Goal: Task Accomplishment & Management: Use online tool/utility

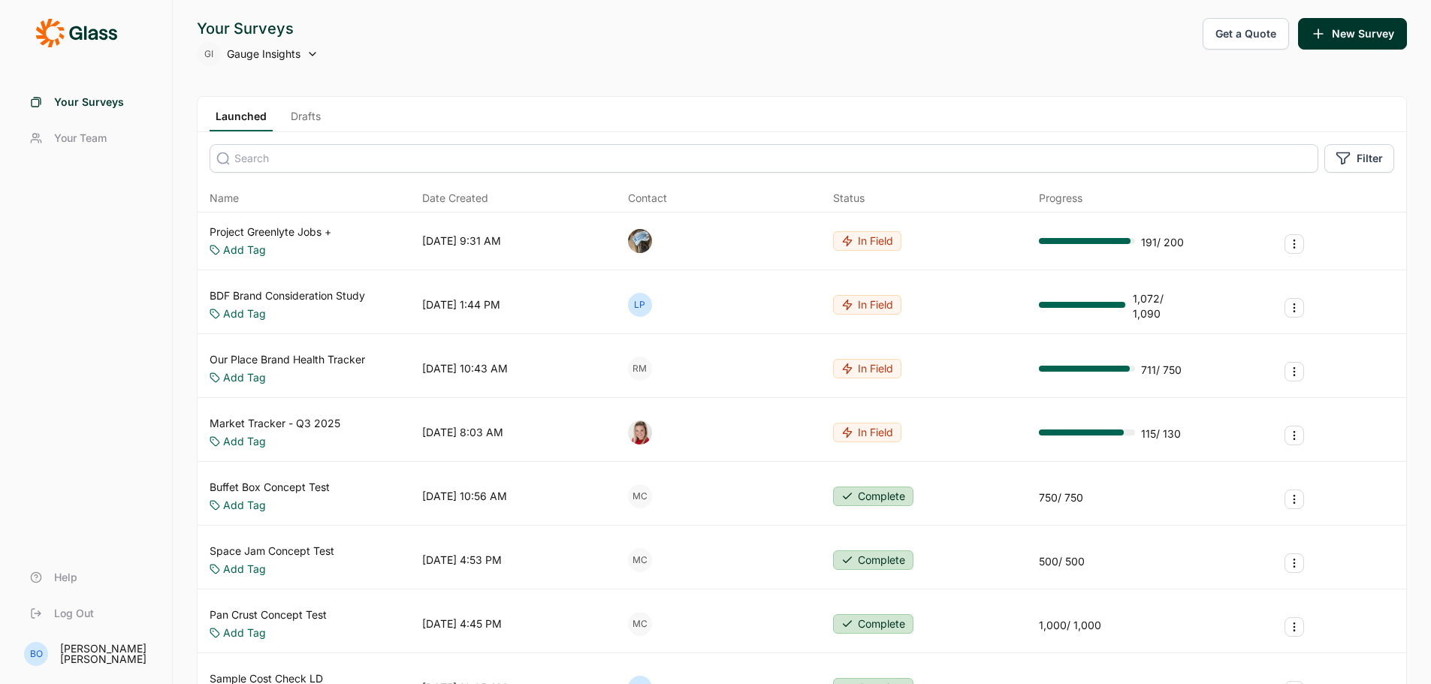
click at [337, 160] on input at bounding box center [764, 158] width 1109 height 29
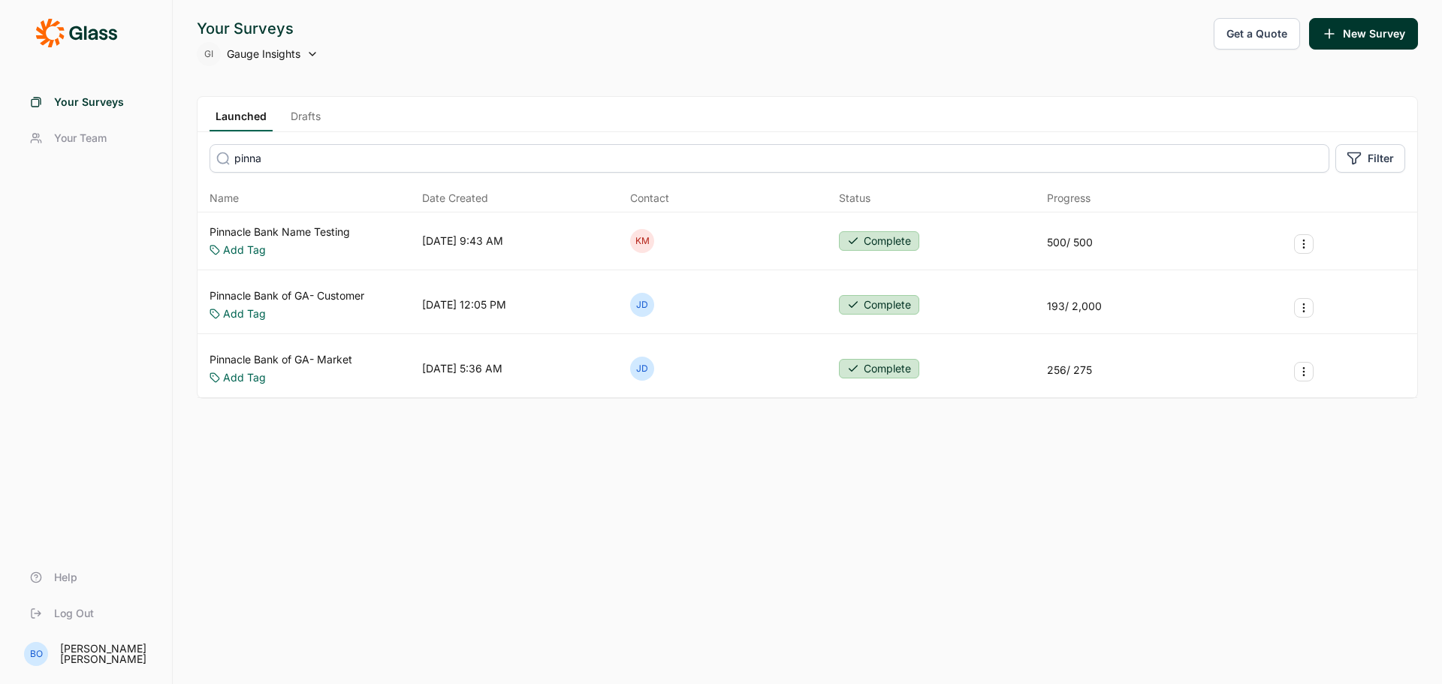
type input "pinna"
click at [326, 213] on div "Pinnacle Bank Name Testing Add Tag [DATE] 9:43 AM KM Complete 500 / 500" at bounding box center [808, 242] width 1220 height 58
click at [327, 230] on link "Pinnacle Bank Name Testing" at bounding box center [280, 232] width 140 height 15
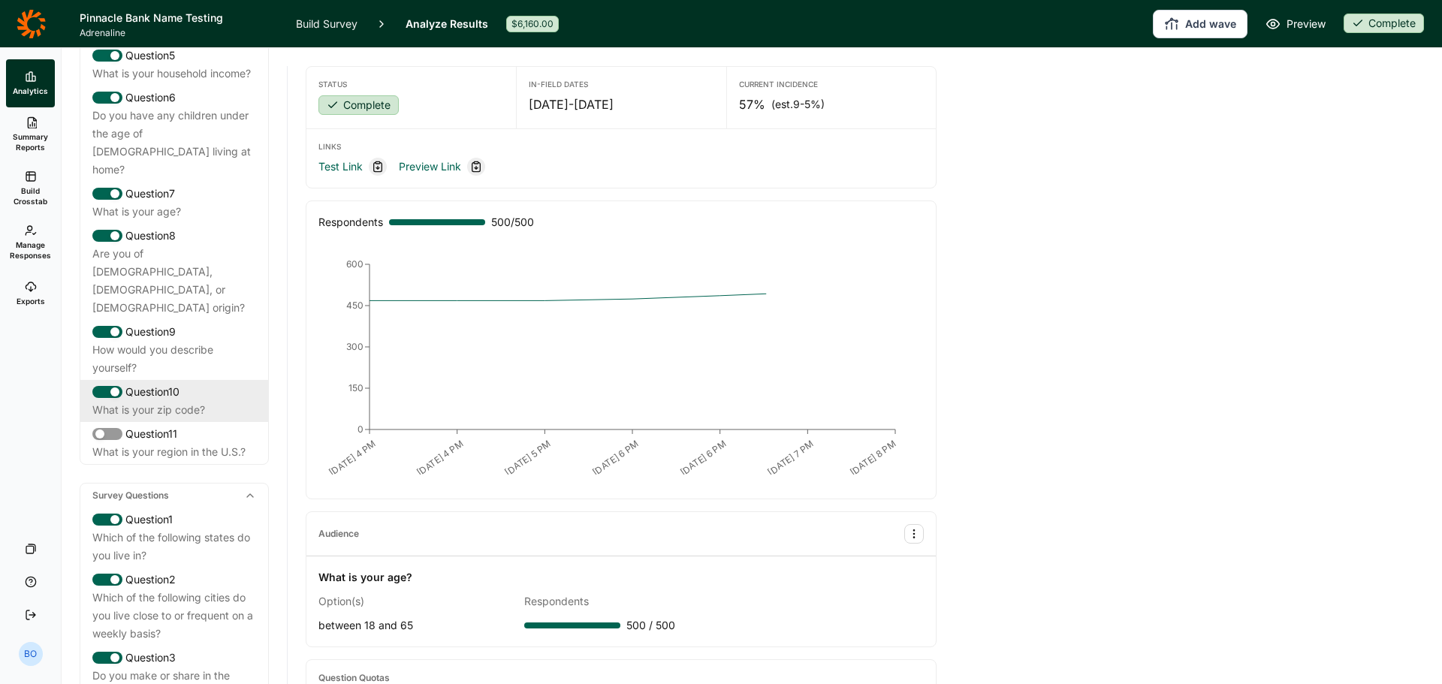
scroll to position [376, 0]
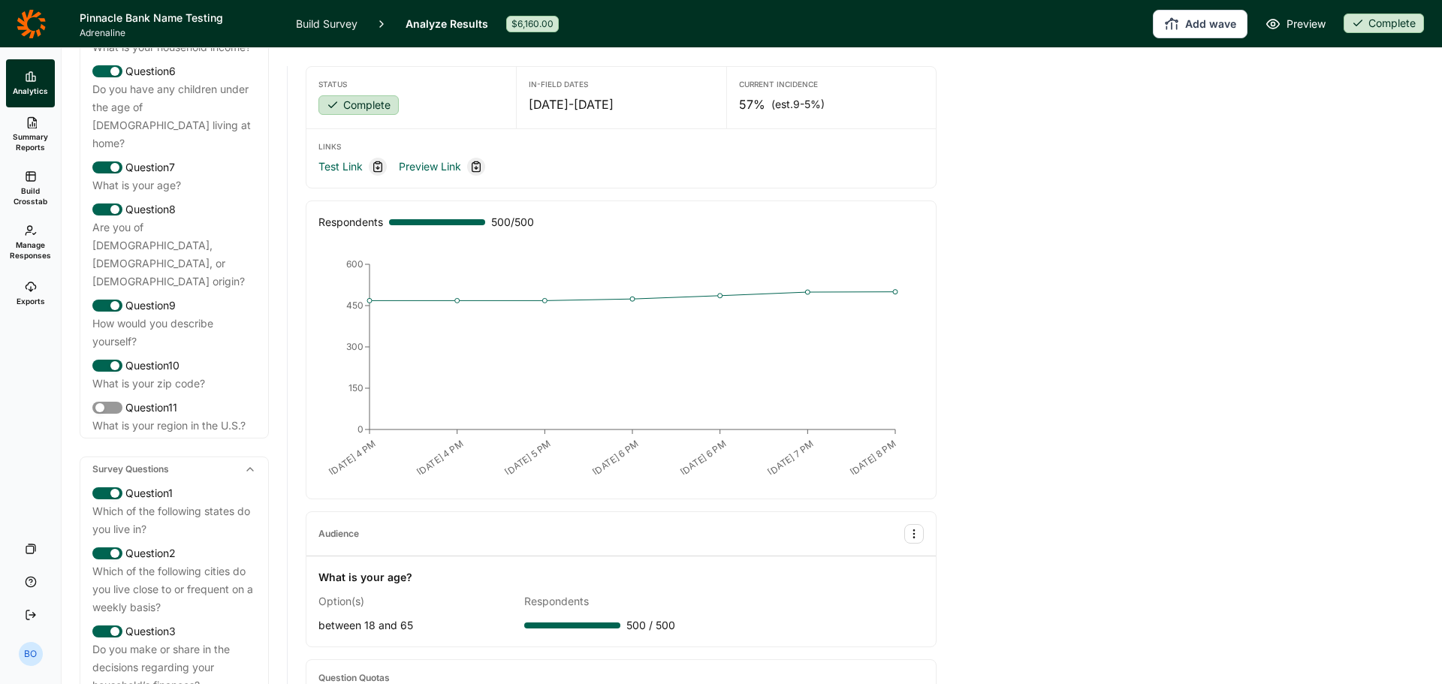
click at [334, 15] on link "Build Survey" at bounding box center [327, 23] width 62 height 47
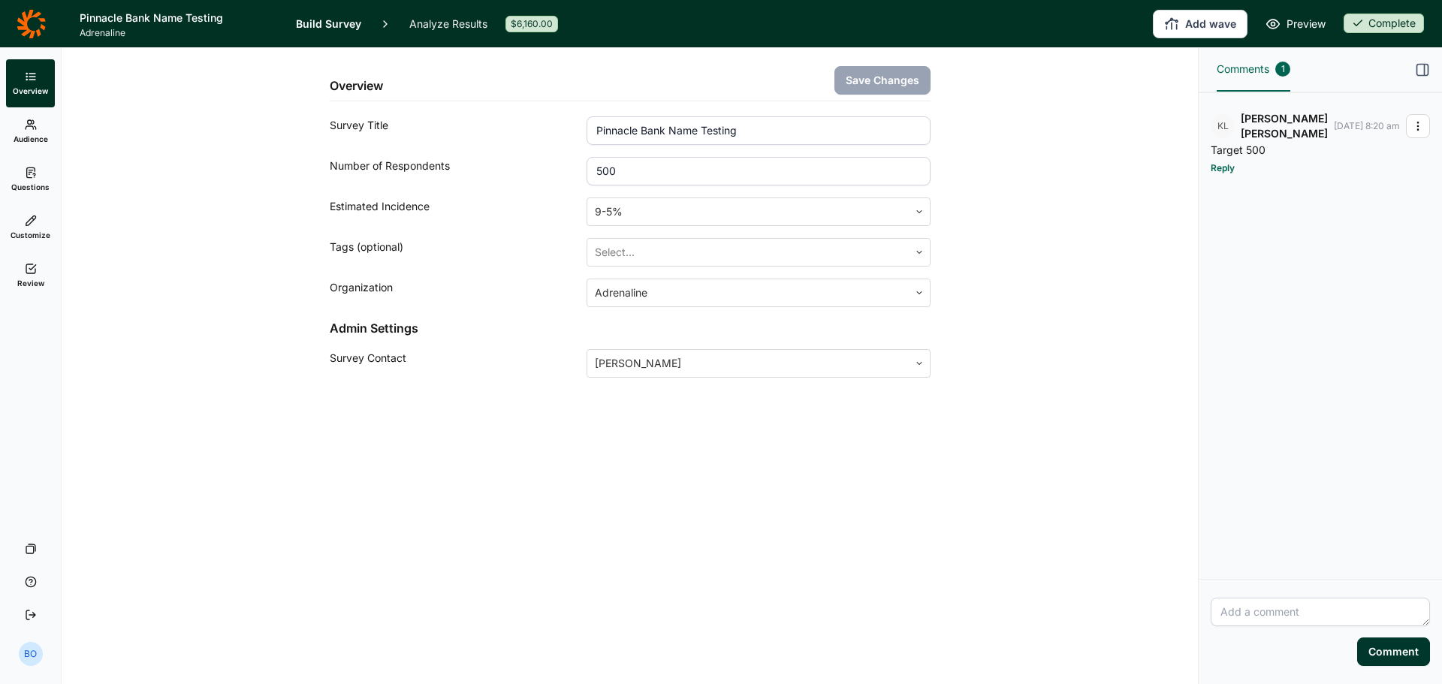
click at [37, 188] on span "Questions" at bounding box center [30, 187] width 38 height 11
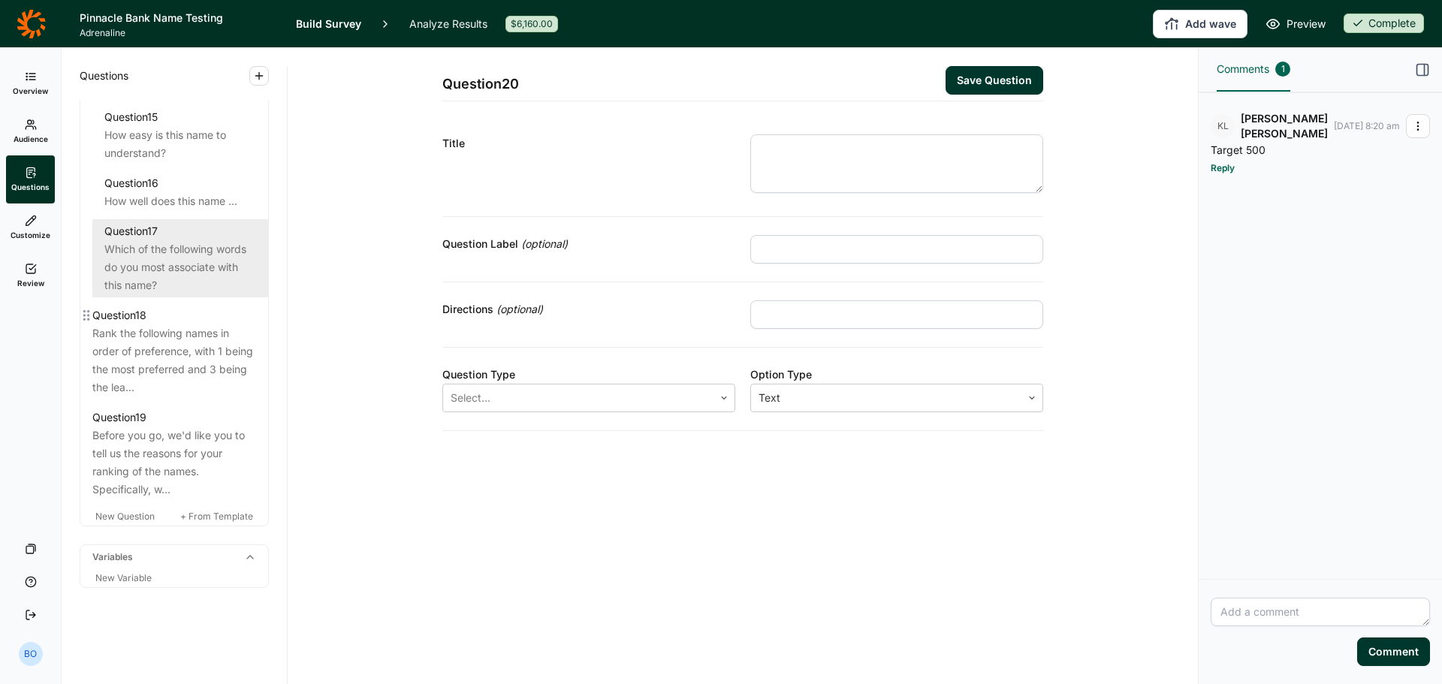
scroll to position [1953, 0]
click at [433, 24] on link "Analyze Results" at bounding box center [448, 23] width 78 height 47
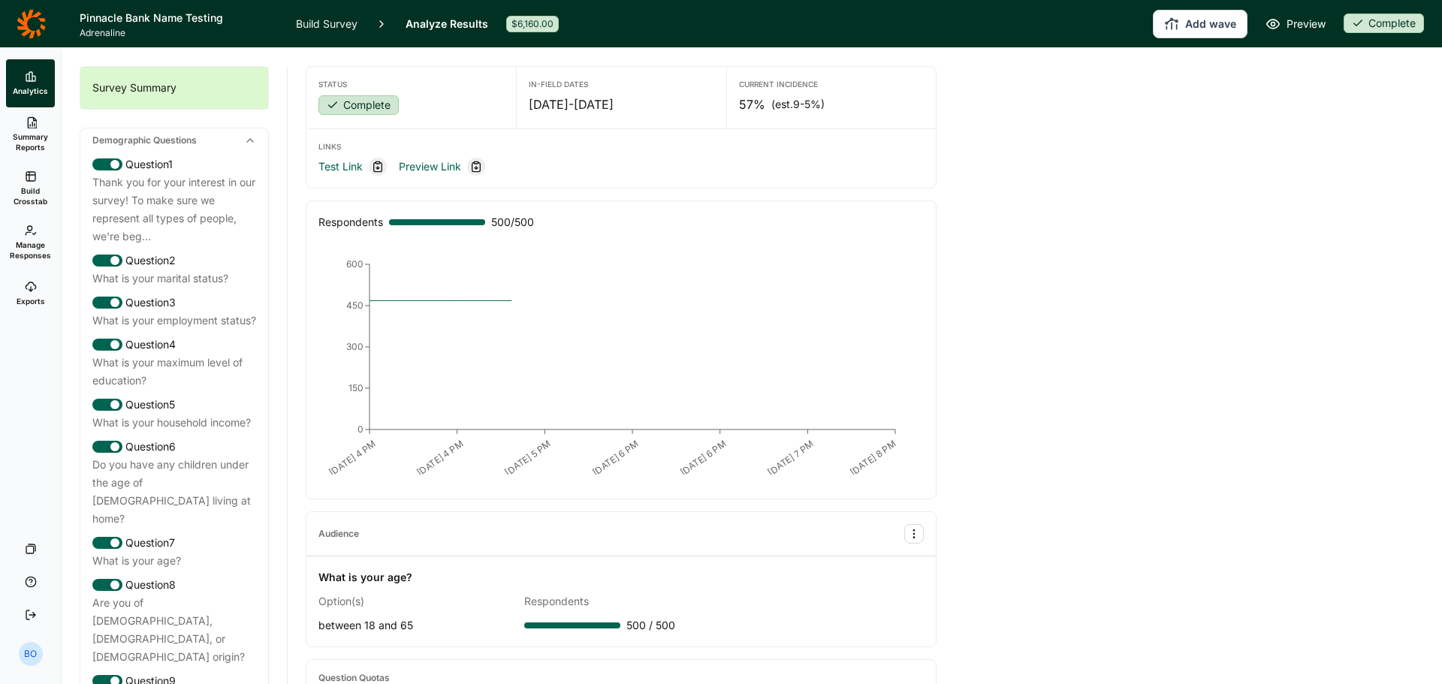
click at [33, 181] on use at bounding box center [30, 176] width 9 height 9
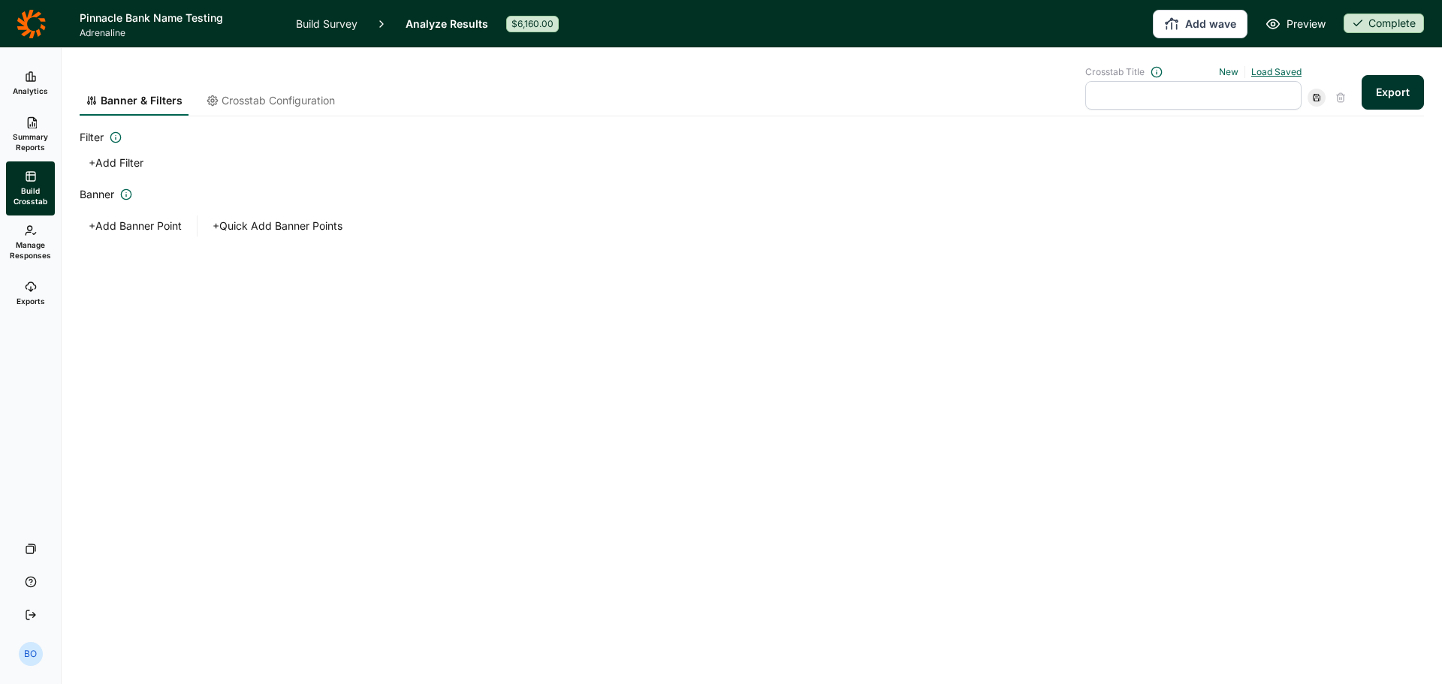
click at [1263, 68] on link "Load Saved" at bounding box center [1276, 71] width 50 height 11
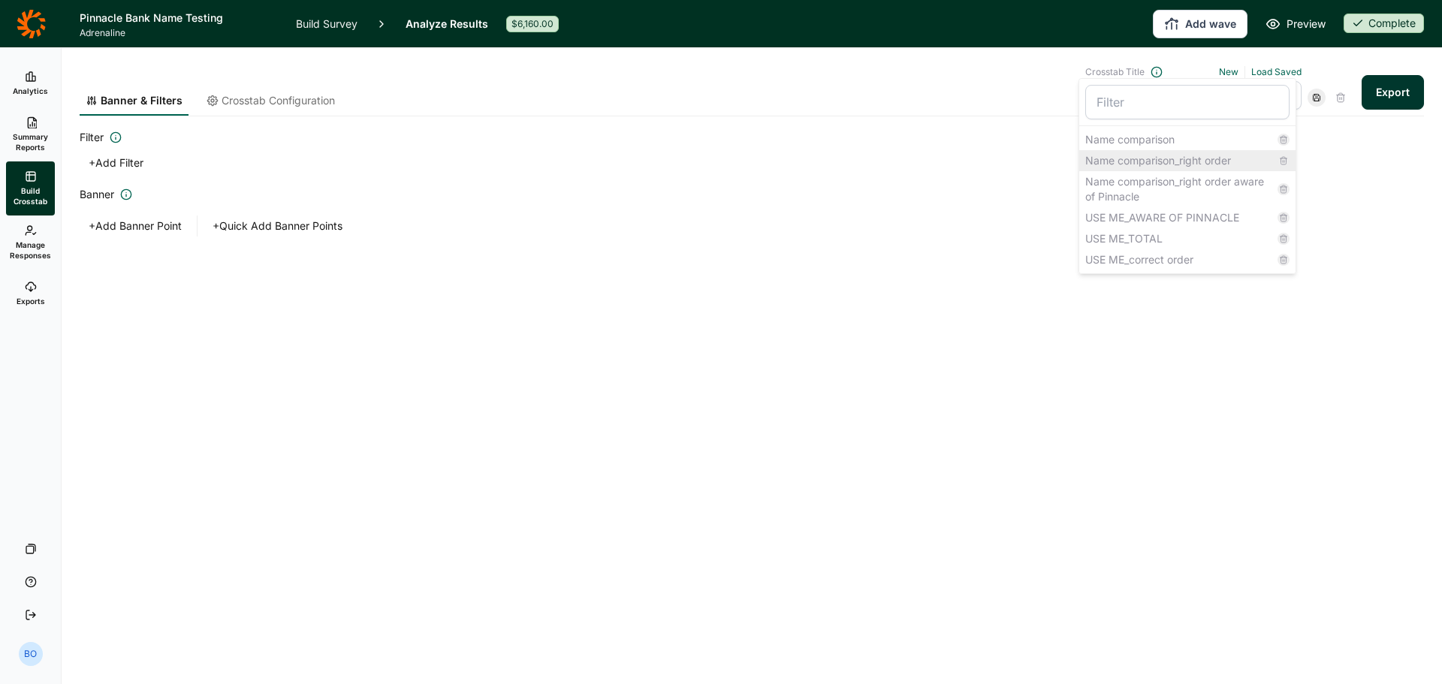
click at [1186, 162] on div "Name comparison_right order" at bounding box center [1187, 160] width 216 height 21
type input "Name comparison_right order"
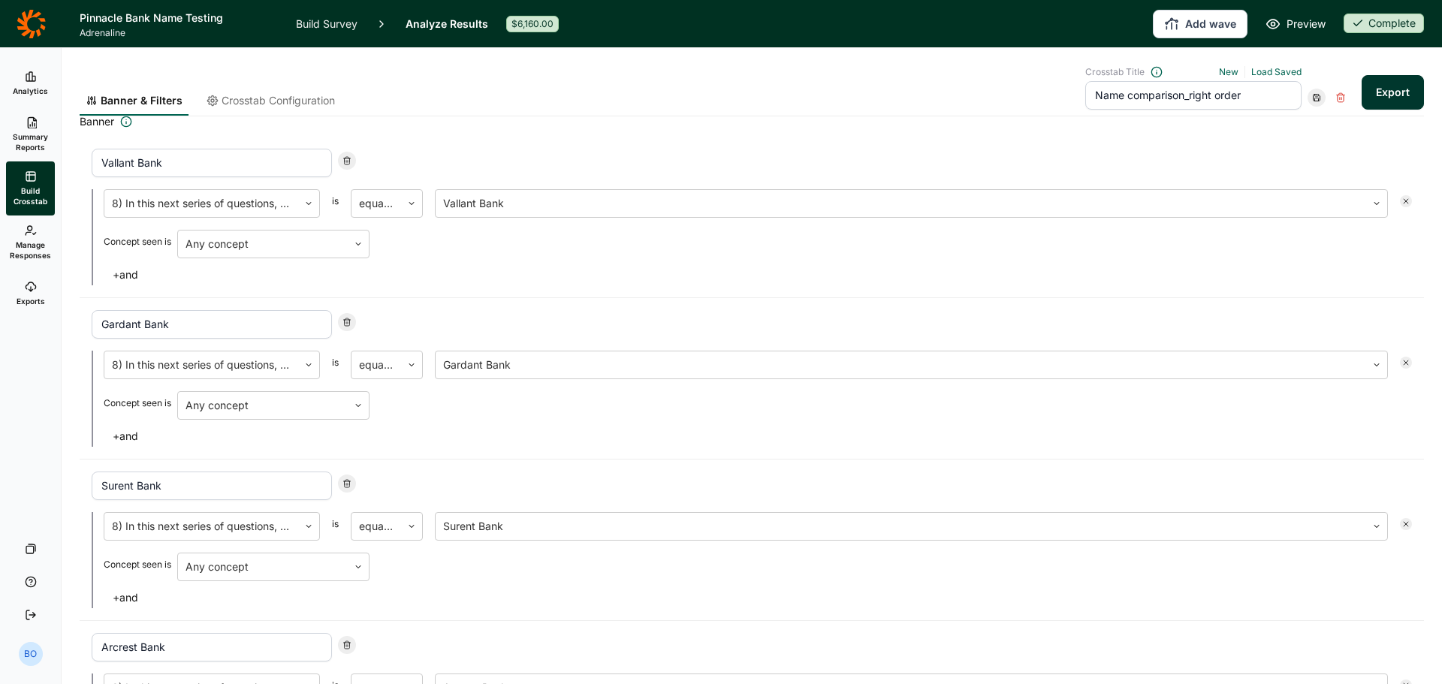
scroll to position [51, 0]
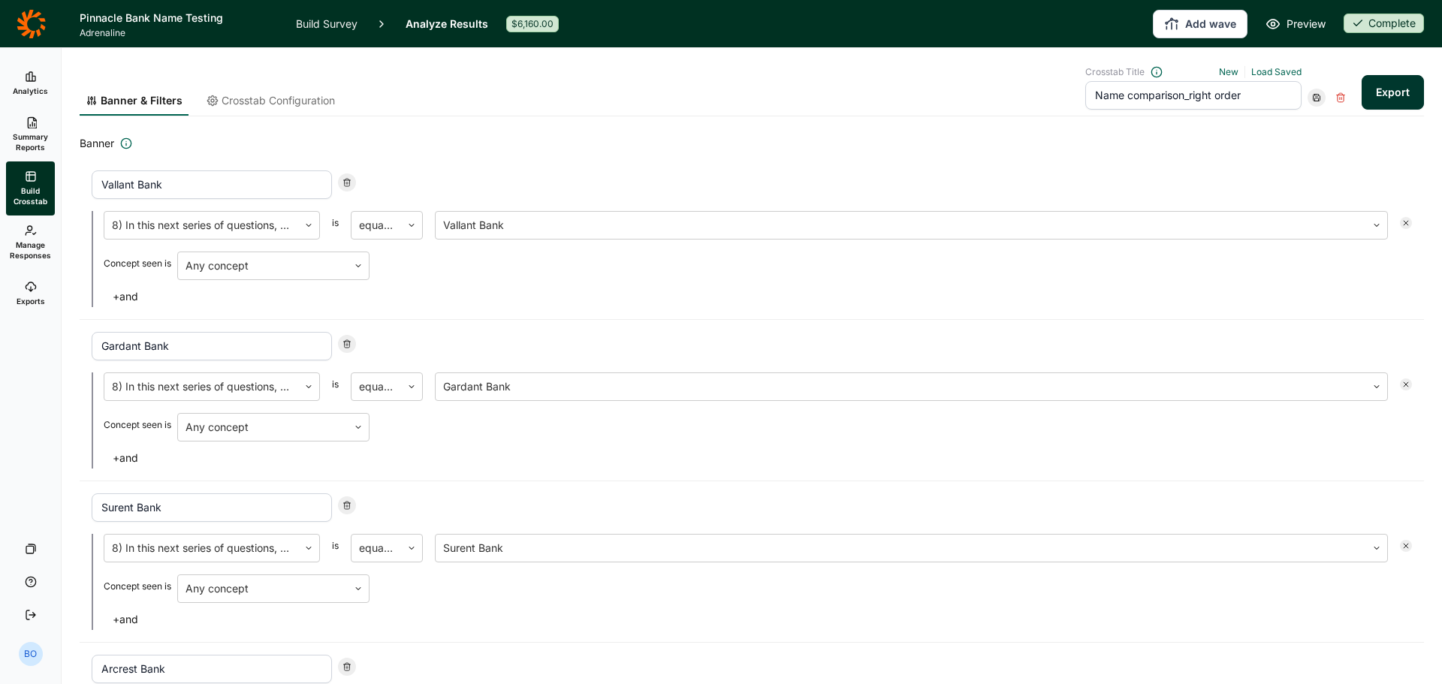
click at [319, 29] on link "Build Survey" at bounding box center [327, 23] width 62 height 47
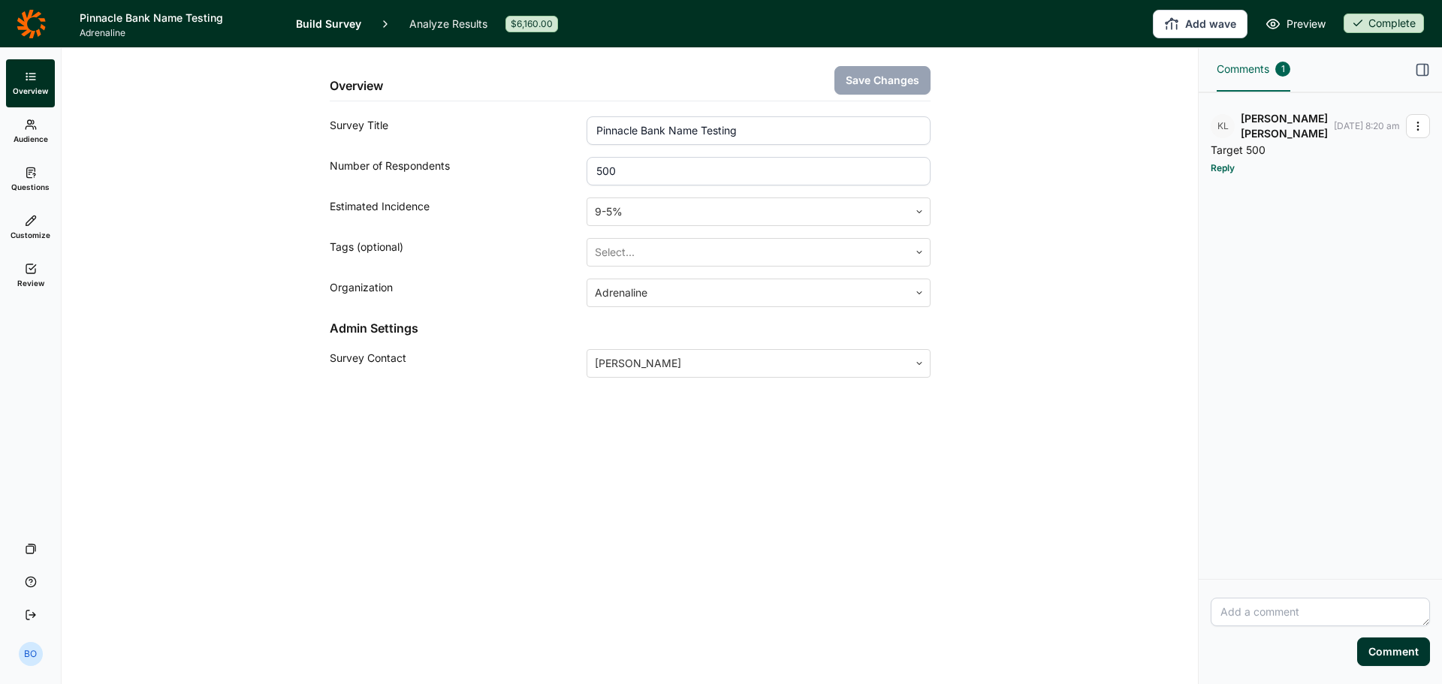
click at [38, 178] on link "Questions" at bounding box center [30, 179] width 49 height 48
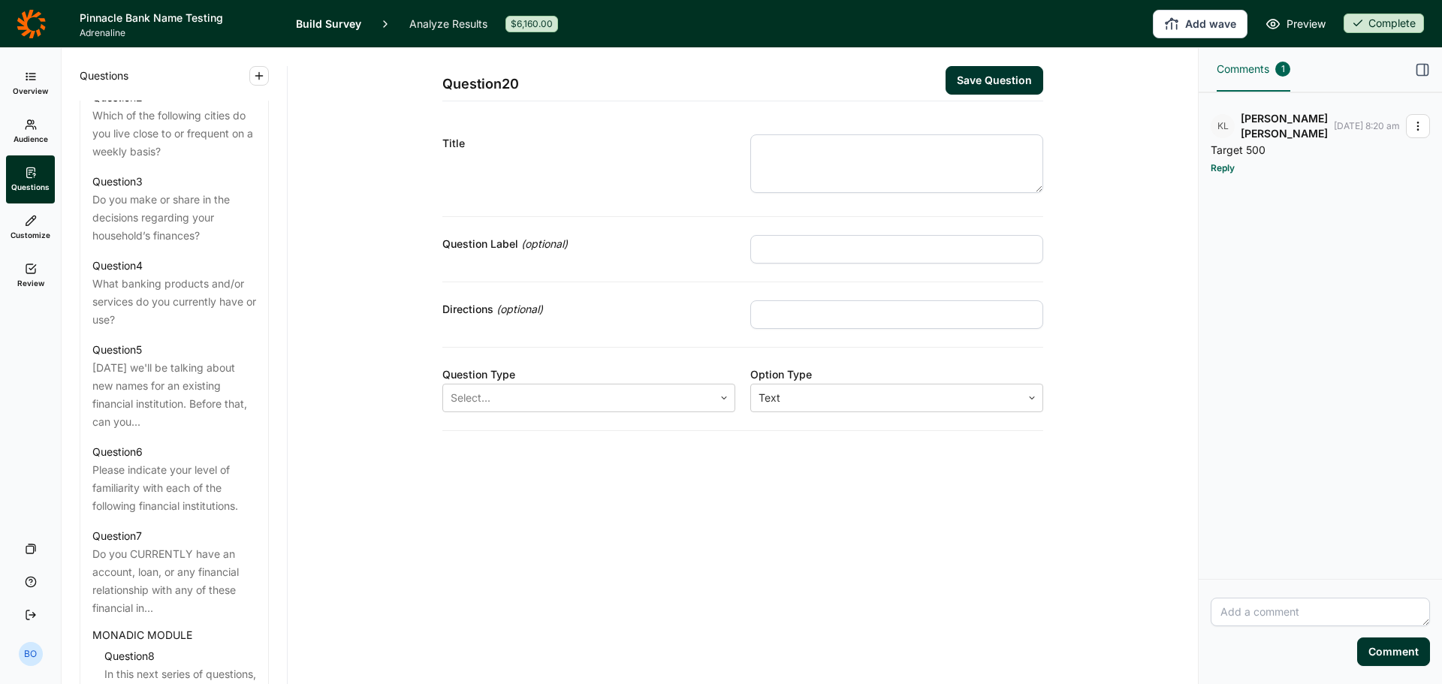
scroll to position [977, 0]
